Goal: Complete application form

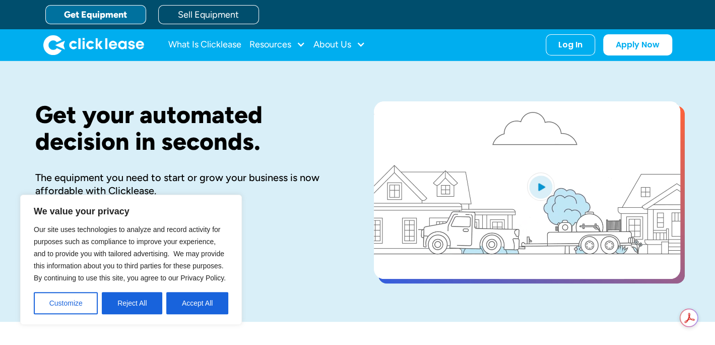
click at [185, 310] on button "Accept All" at bounding box center [197, 303] width 62 height 22
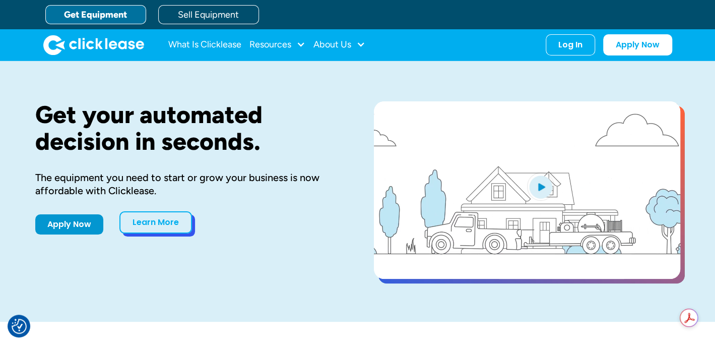
click at [143, 223] on link "Learn More" at bounding box center [155, 222] width 73 height 22
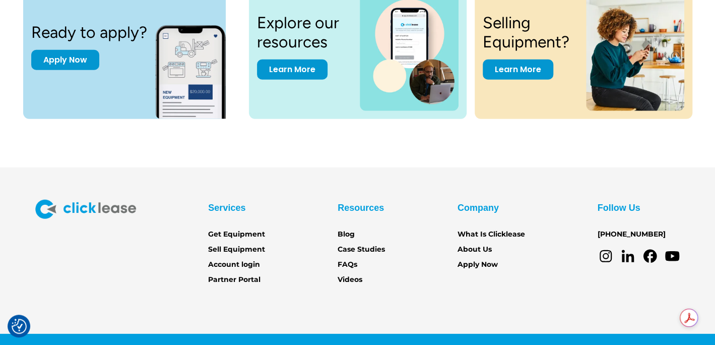
scroll to position [1431, 0]
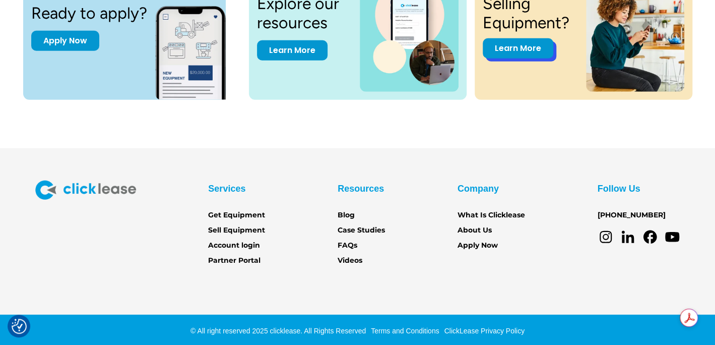
click at [519, 54] on link "Learn More" at bounding box center [518, 48] width 71 height 20
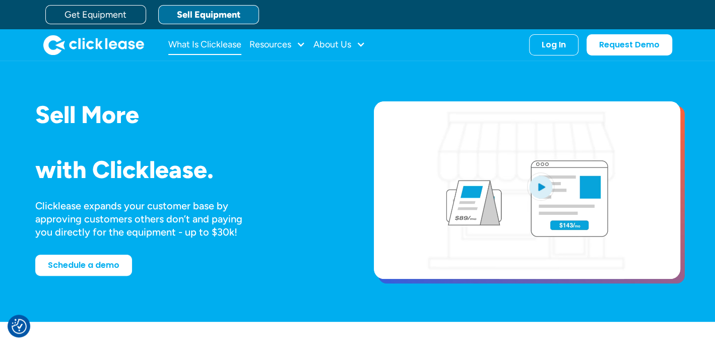
click at [206, 43] on link "What Is Clicklease" at bounding box center [204, 45] width 73 height 20
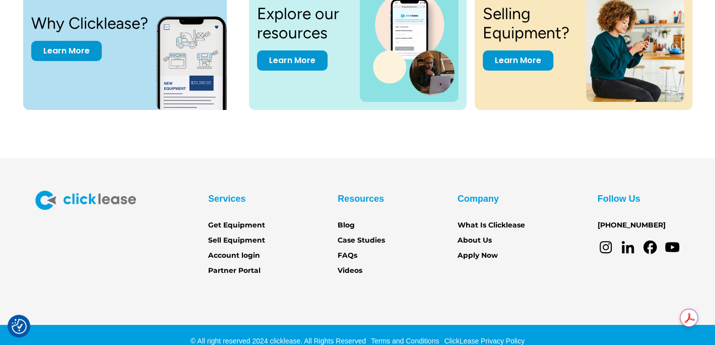
scroll to position [2167, 0]
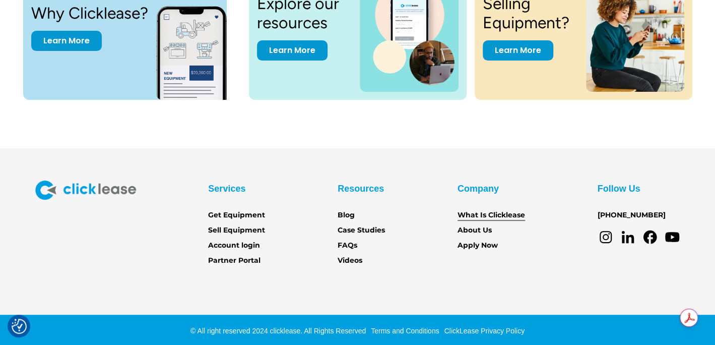
click at [486, 210] on link "What Is Clicklease" at bounding box center [492, 215] width 68 height 11
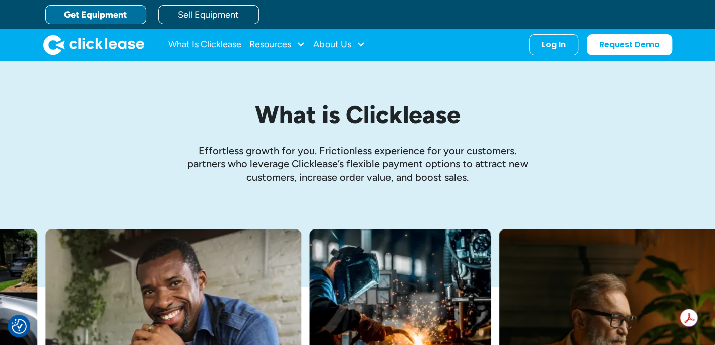
click at [71, 19] on link "Get Equipment" at bounding box center [95, 14] width 101 height 19
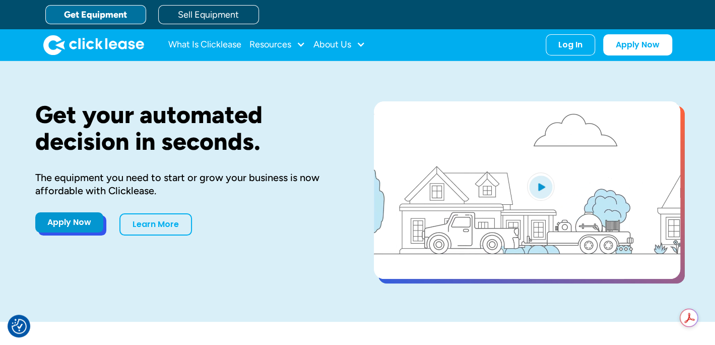
click at [95, 225] on link "Apply Now" at bounding box center [69, 222] width 68 height 20
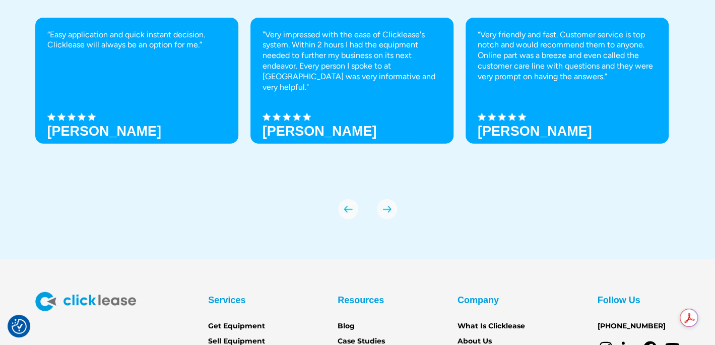
scroll to position [3567, 0]
